Goal: Use online tool/utility: Utilize a website feature to perform a specific function

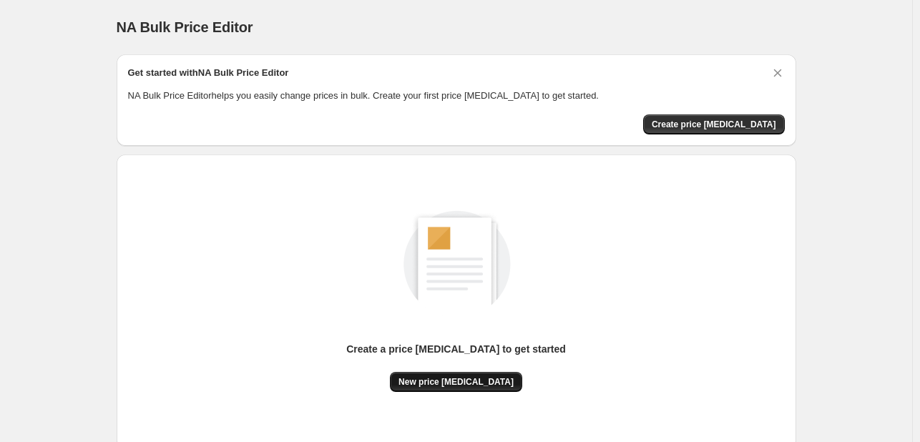
click at [462, 379] on span "New price [MEDICAL_DATA]" at bounding box center [456, 381] width 115 height 11
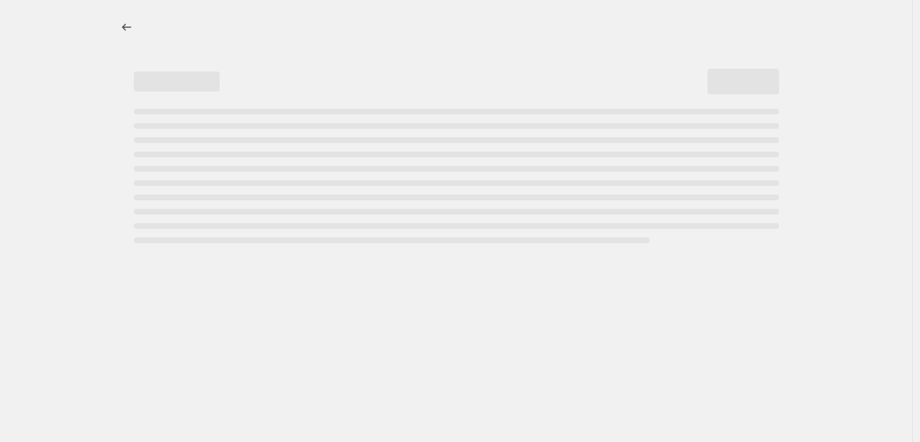
select select "percentage"
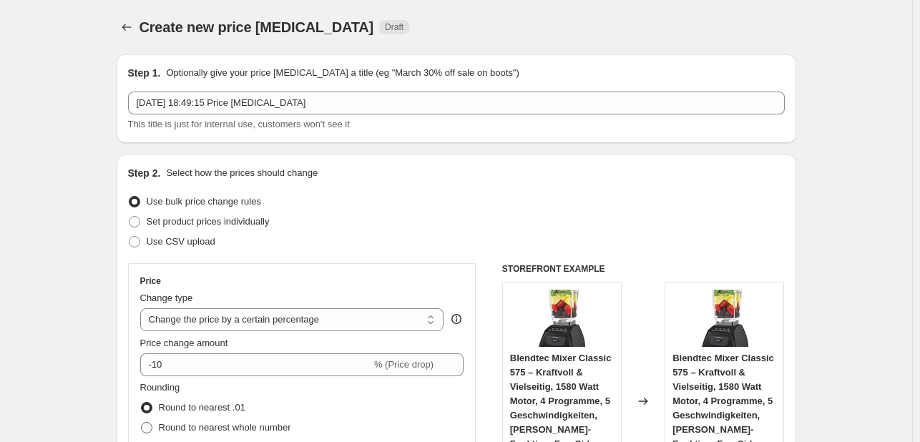
scroll to position [143, 0]
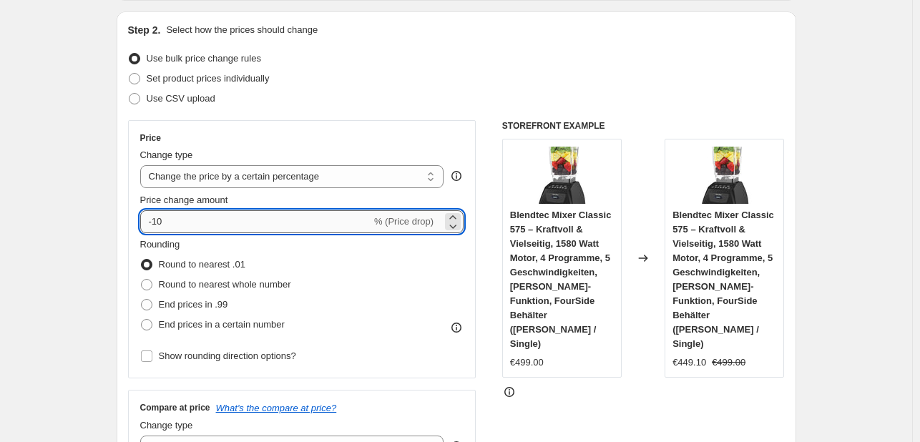
click at [192, 212] on input "-10" at bounding box center [255, 221] width 231 height 23
type input "-1"
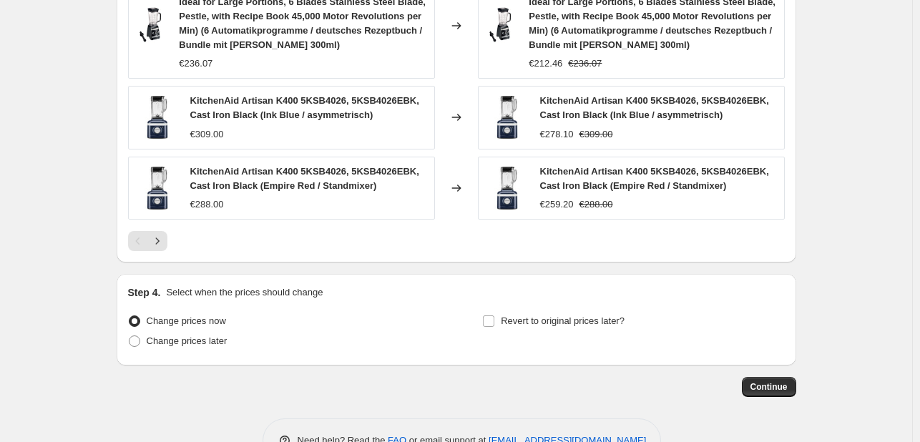
scroll to position [1111, 0]
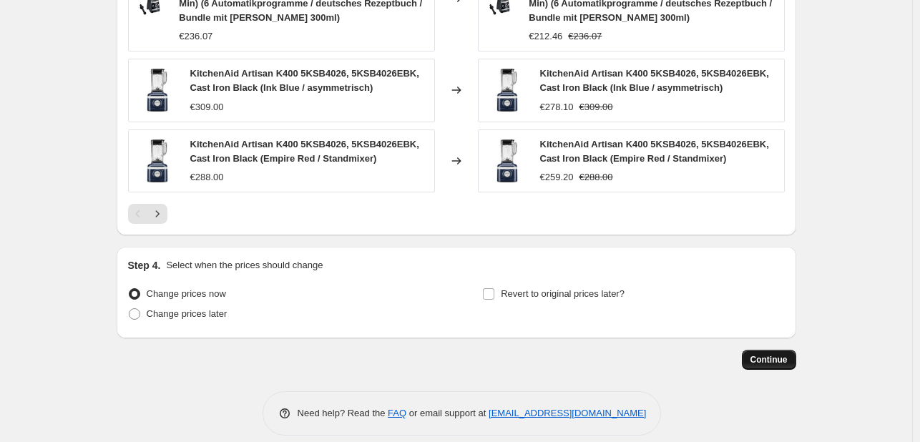
type input "-30"
click at [793, 350] on button "Continue" at bounding box center [769, 360] width 54 height 20
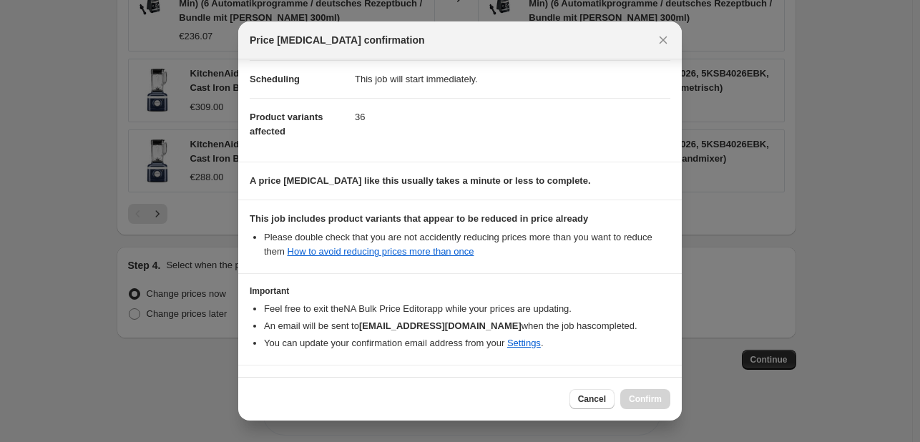
scroll to position [159, 0]
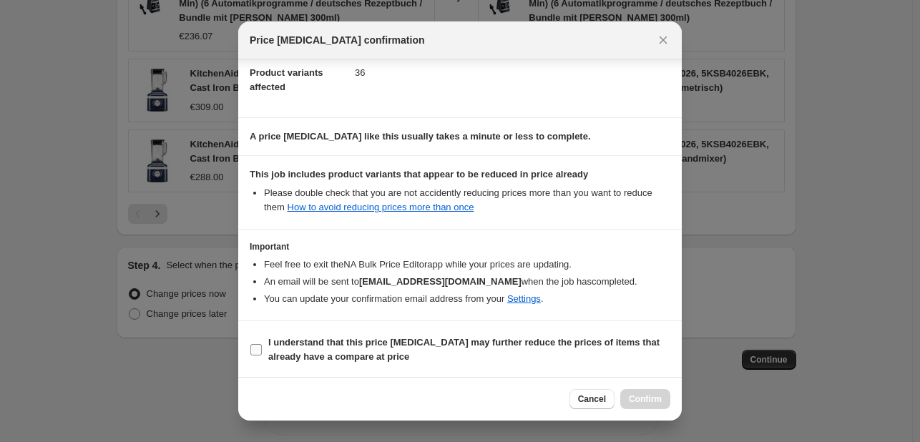
click at [254, 340] on label "I understand that this price [MEDICAL_DATA] may further reduce the prices of it…" at bounding box center [460, 350] width 421 height 34
click at [254, 344] on input "I understand that this price [MEDICAL_DATA] may further reduce the prices of it…" at bounding box center [255, 349] width 11 height 11
checkbox input "true"
click at [650, 396] on span "Confirm" at bounding box center [645, 399] width 33 height 11
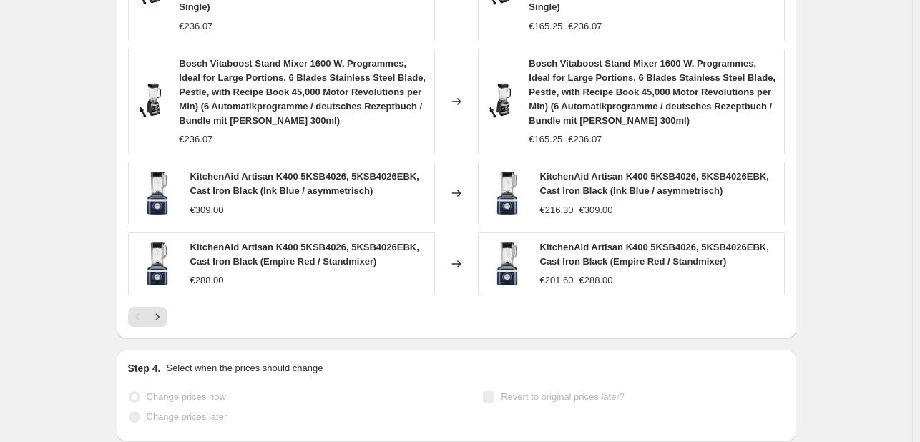
scroll to position [1148, 0]
